Goal: Find specific page/section: Find specific page/section

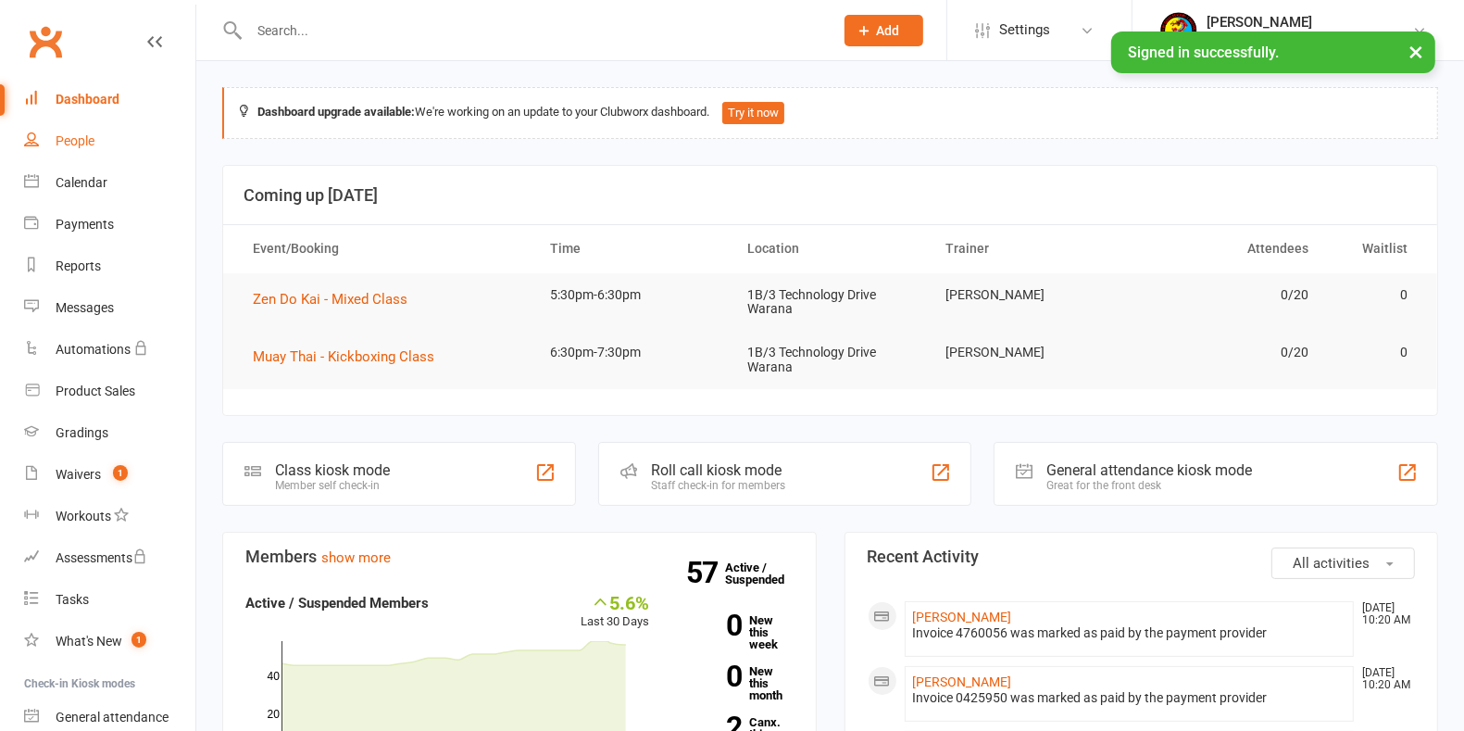
click at [74, 131] on link "People" at bounding box center [109, 141] width 171 height 42
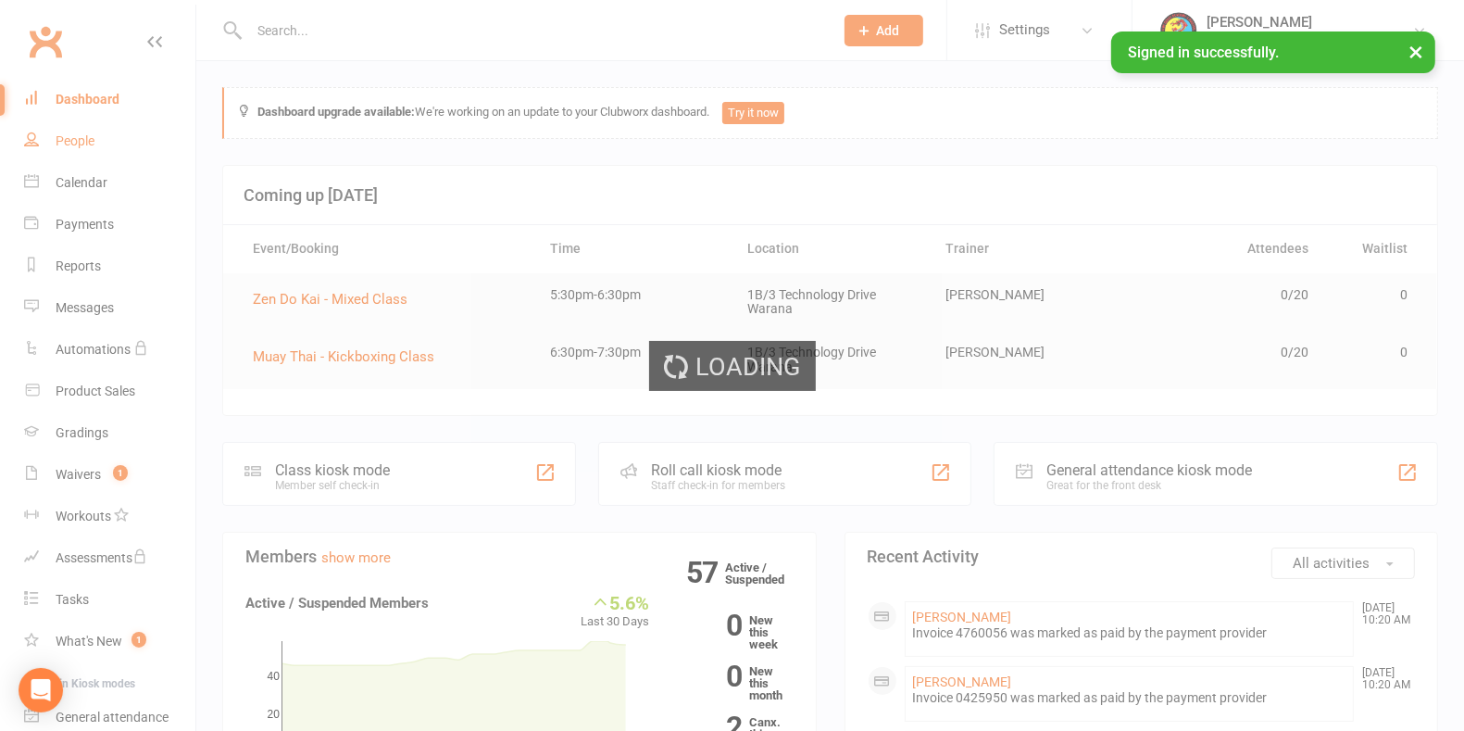
select select "100"
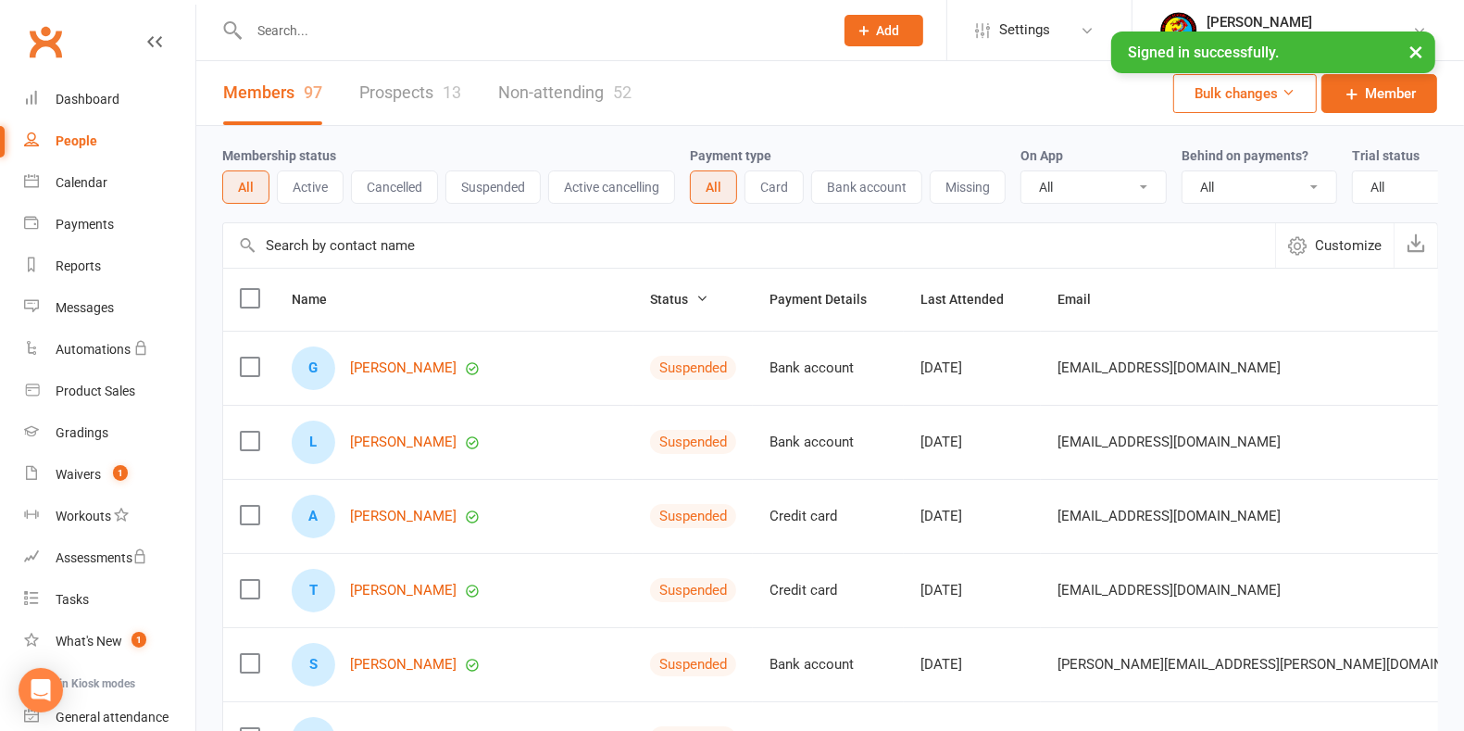
click at [318, 31] on input "text" at bounding box center [532, 31] width 577 height 26
type input "[PERSON_NAME]"
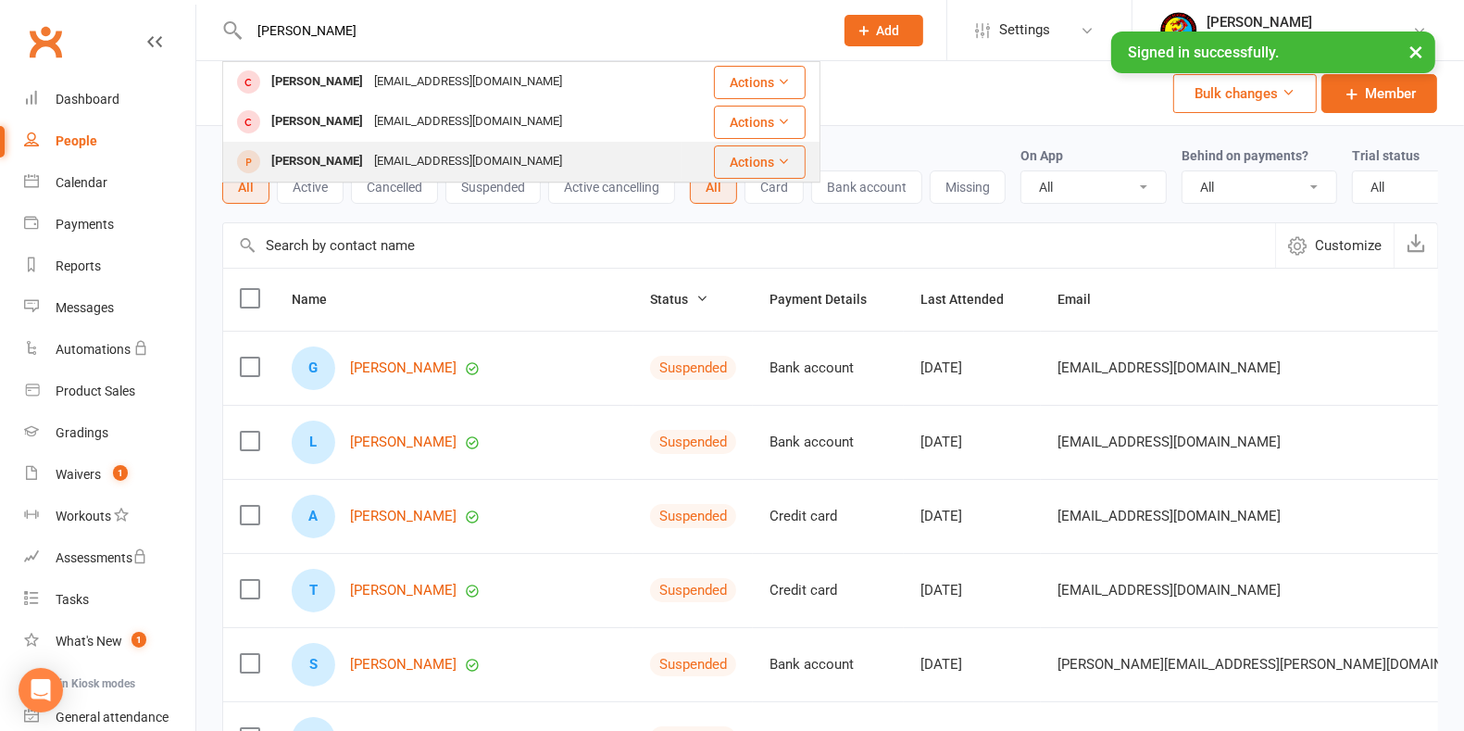
click at [325, 156] on div "[PERSON_NAME]" at bounding box center [317, 161] width 103 height 27
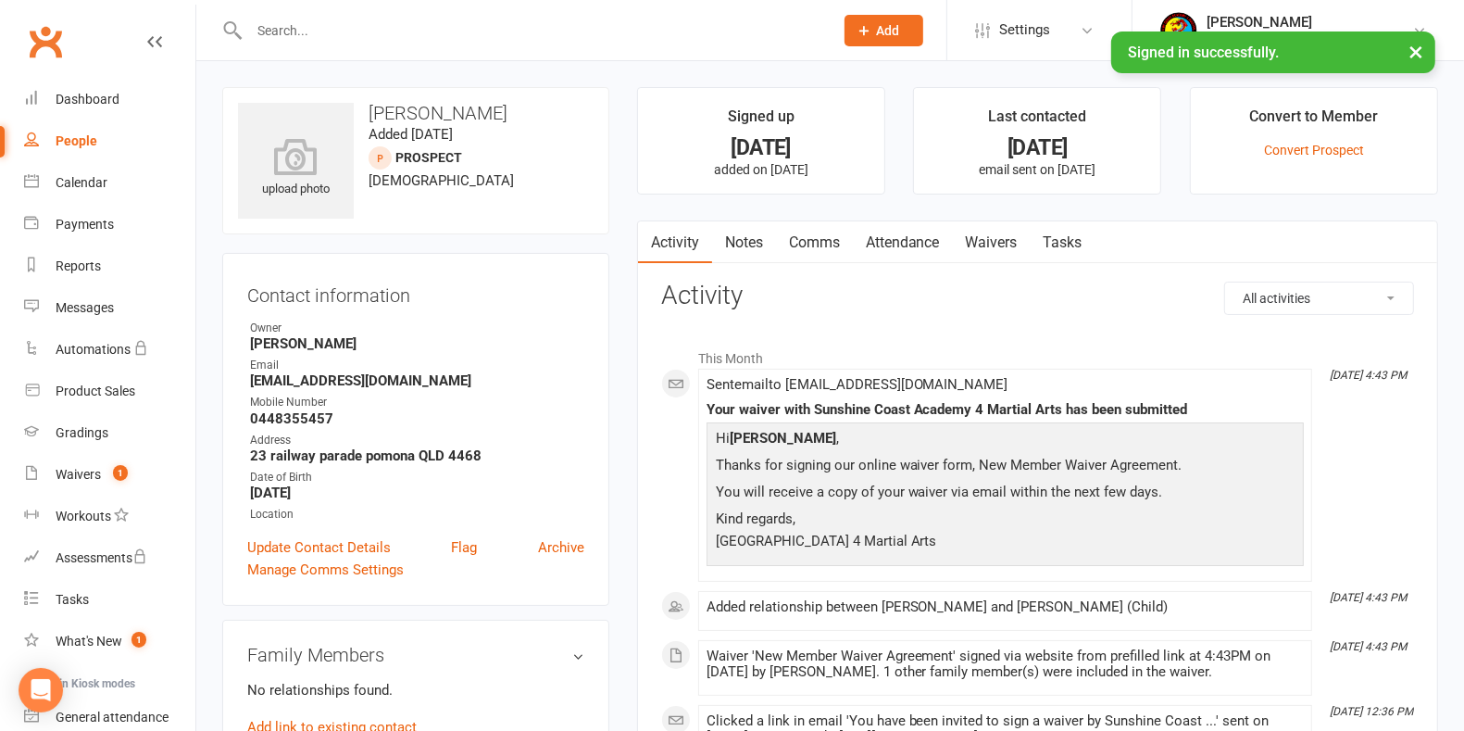
click at [87, 137] on div "People" at bounding box center [77, 140] width 42 height 15
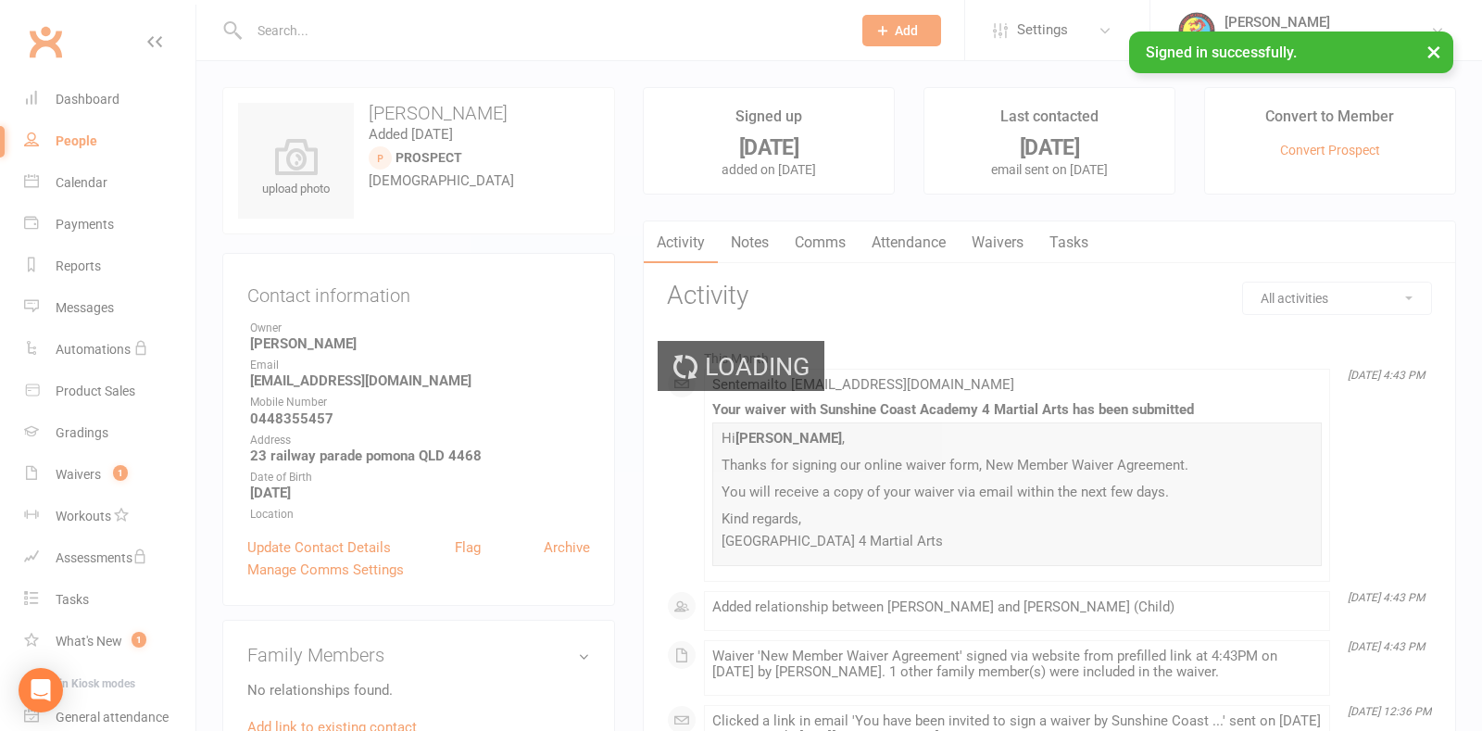
select select "100"
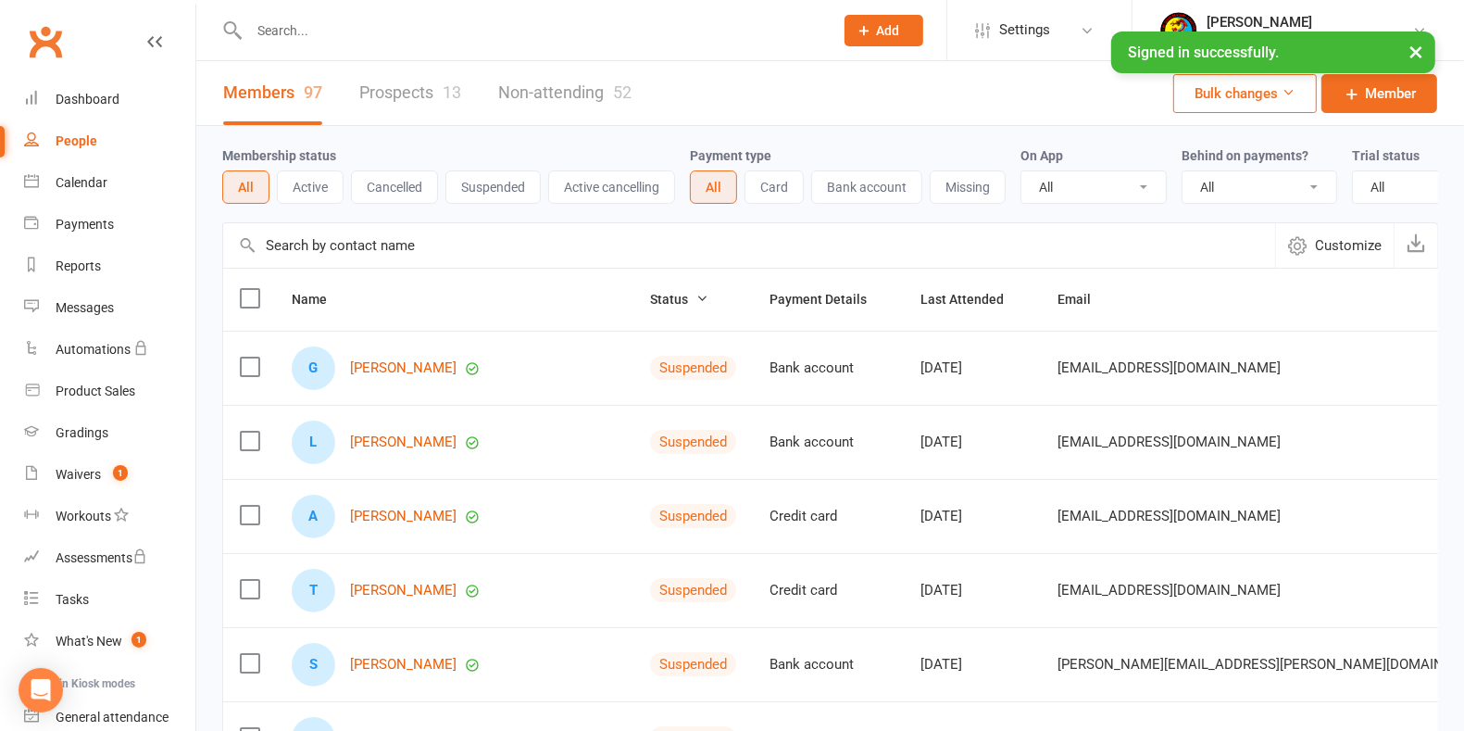
click at [389, 88] on link "Prospects 13" at bounding box center [410, 93] width 102 height 64
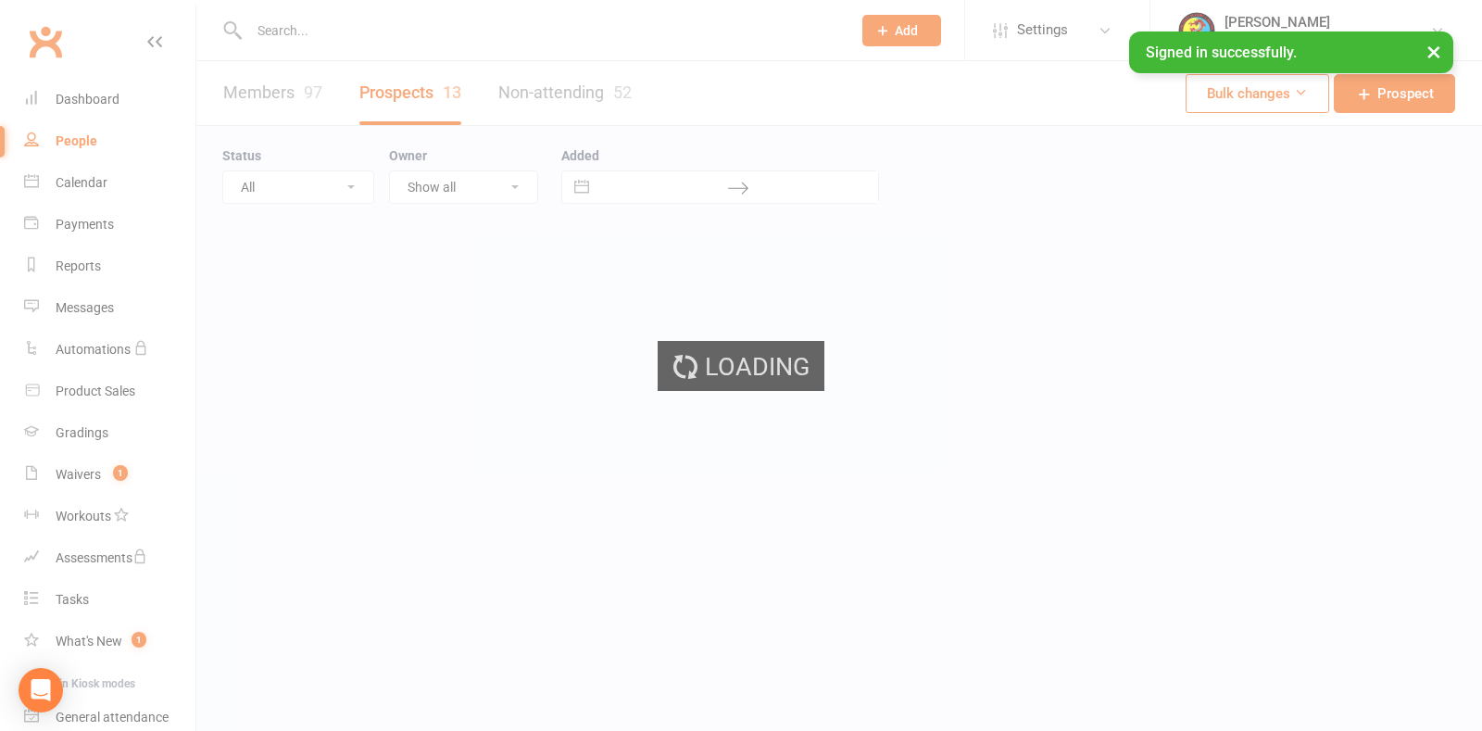
select select "25"
